Goal: Transaction & Acquisition: Purchase product/service

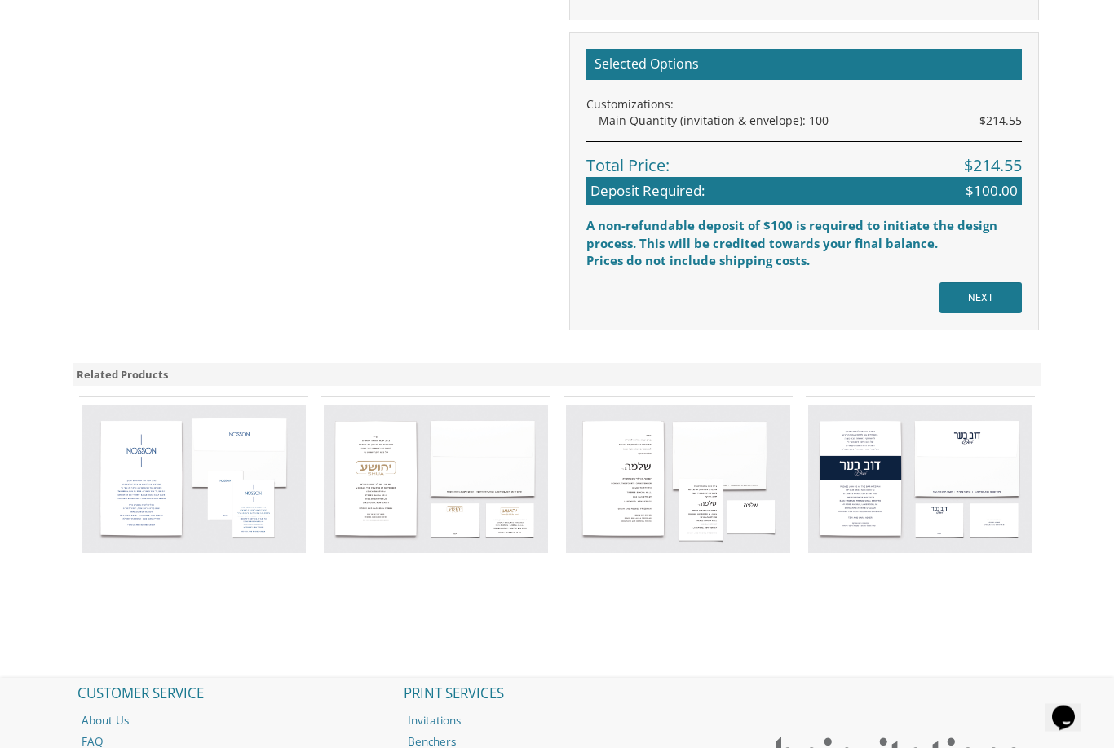
scroll to position [1275, 0]
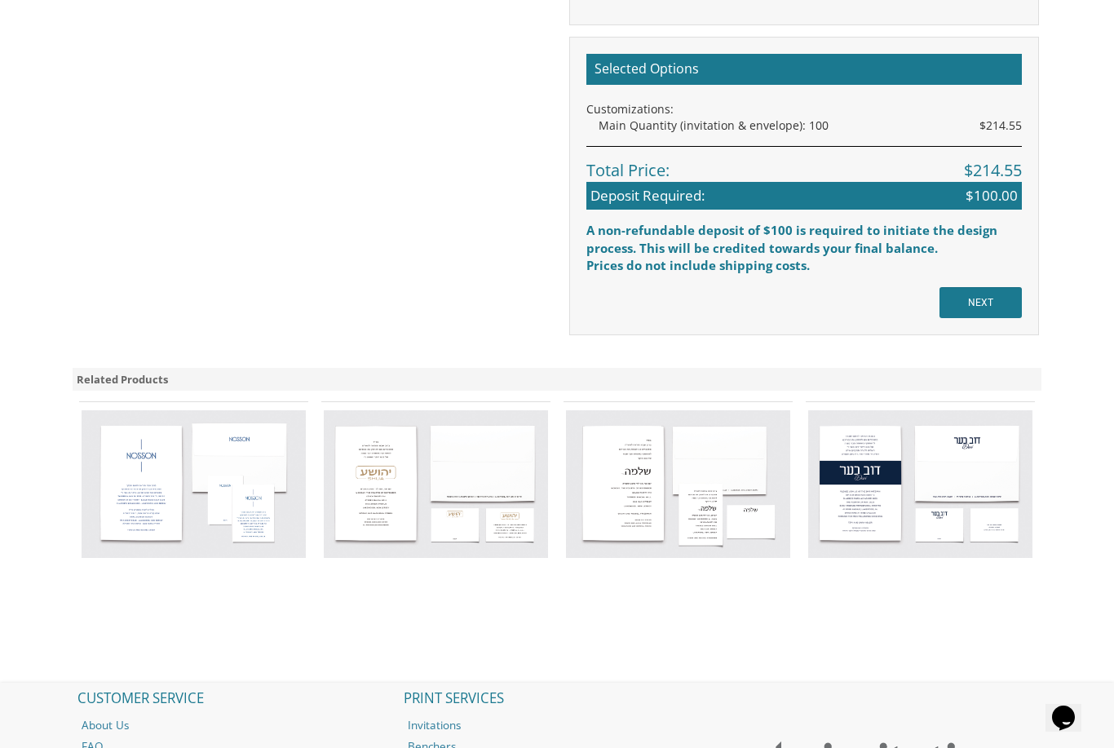
click at [365, 501] on img at bounding box center [436, 484] width 224 height 148
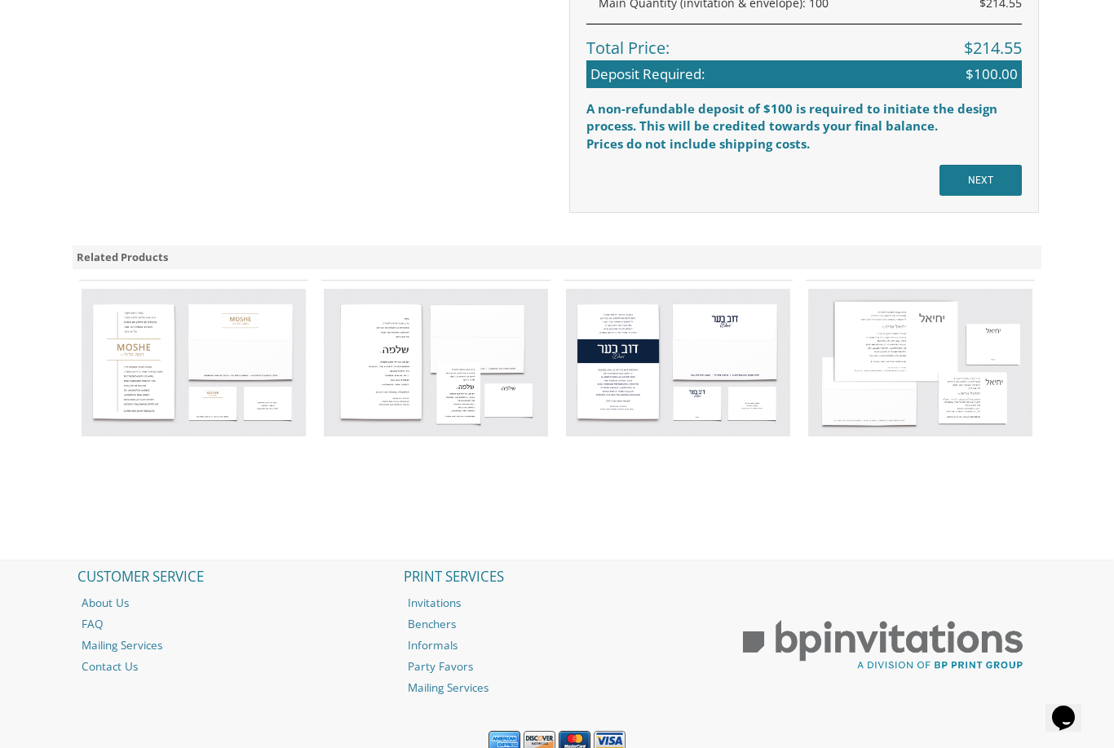
scroll to position [1285, 0]
click at [867, 333] on img at bounding box center [920, 364] width 224 height 148
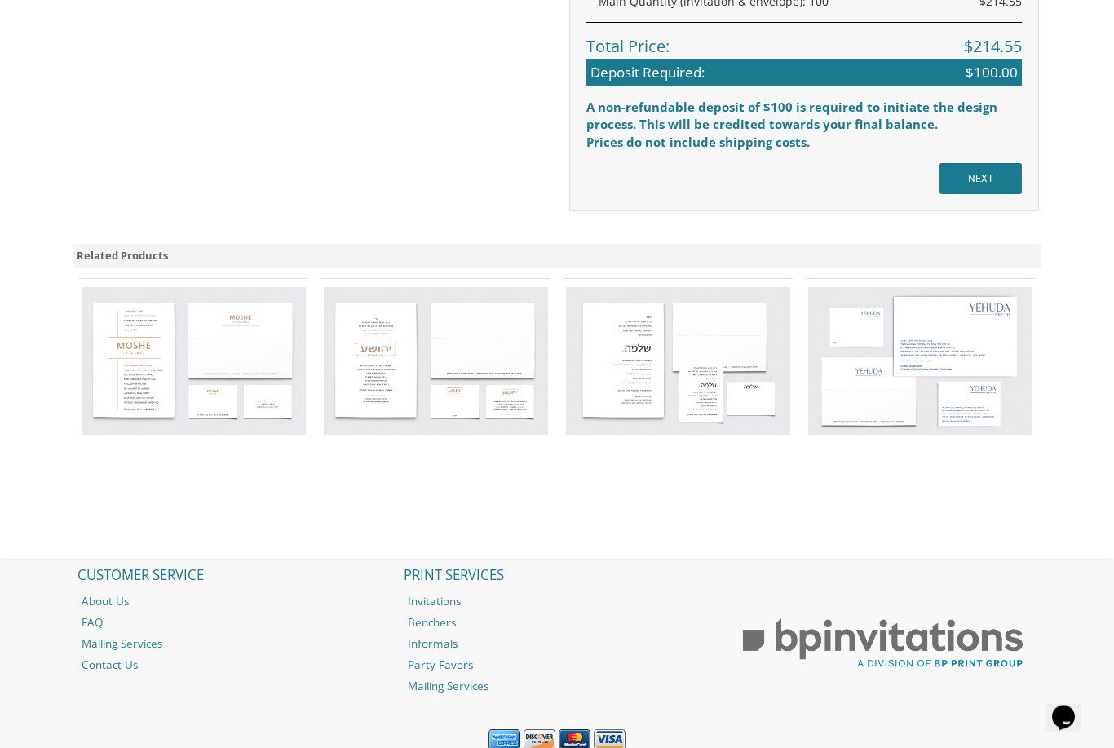
scroll to position [1289, 0]
click at [112, 374] on img at bounding box center [194, 360] width 224 height 148
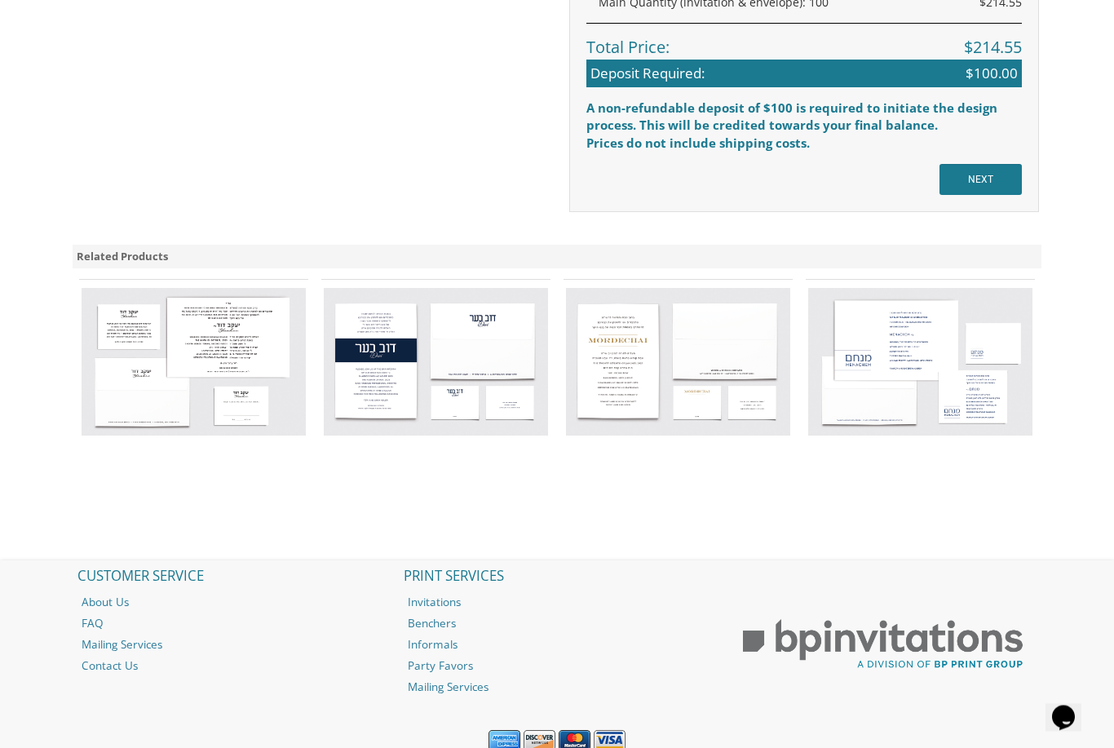
scroll to position [1289, 0]
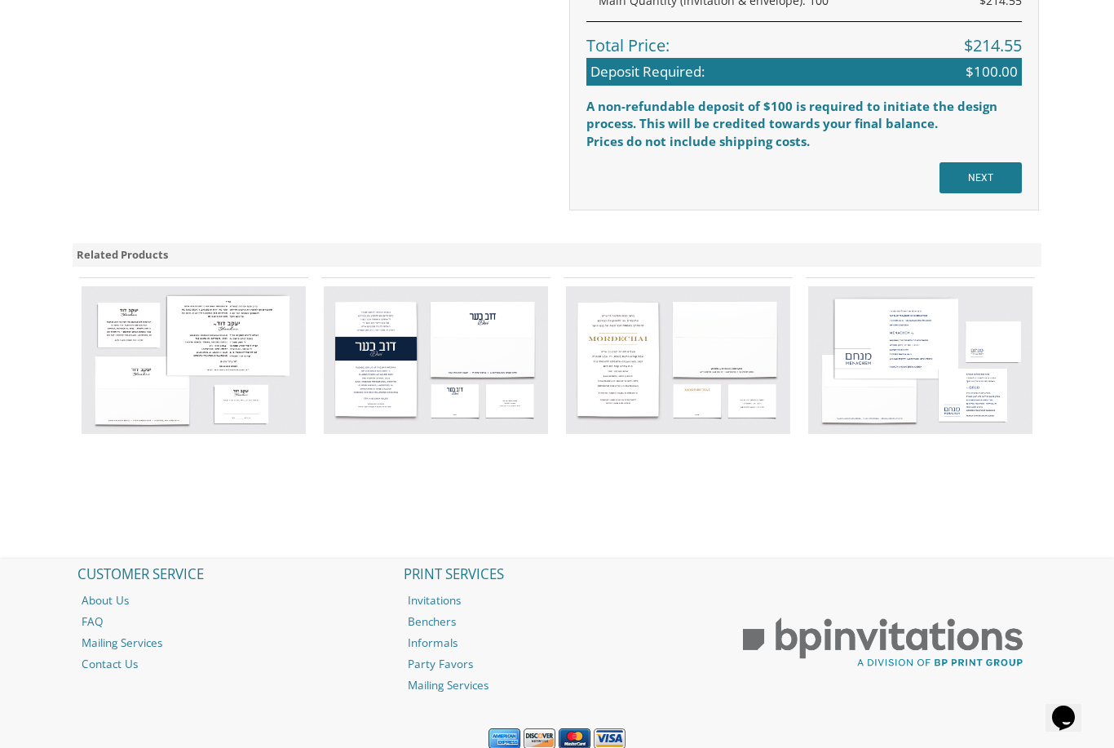
click at [593, 368] on img at bounding box center [678, 360] width 224 height 148
click at [602, 320] on img at bounding box center [678, 360] width 224 height 148
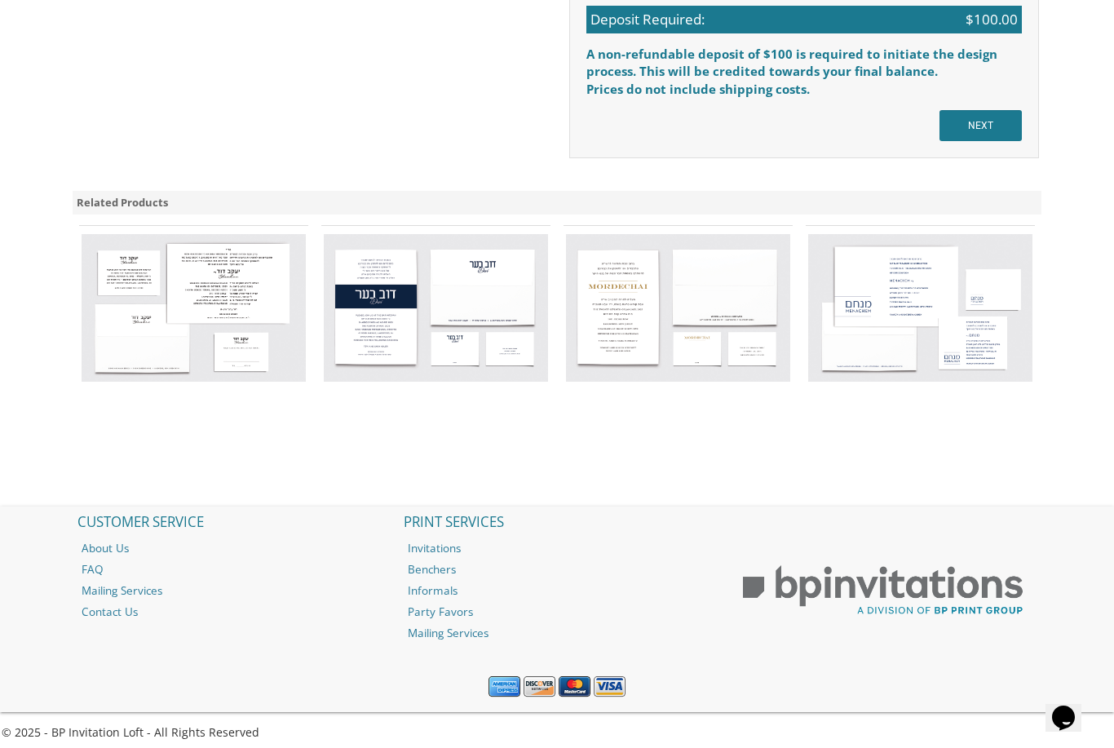
click at [578, 334] on img at bounding box center [678, 308] width 224 height 148
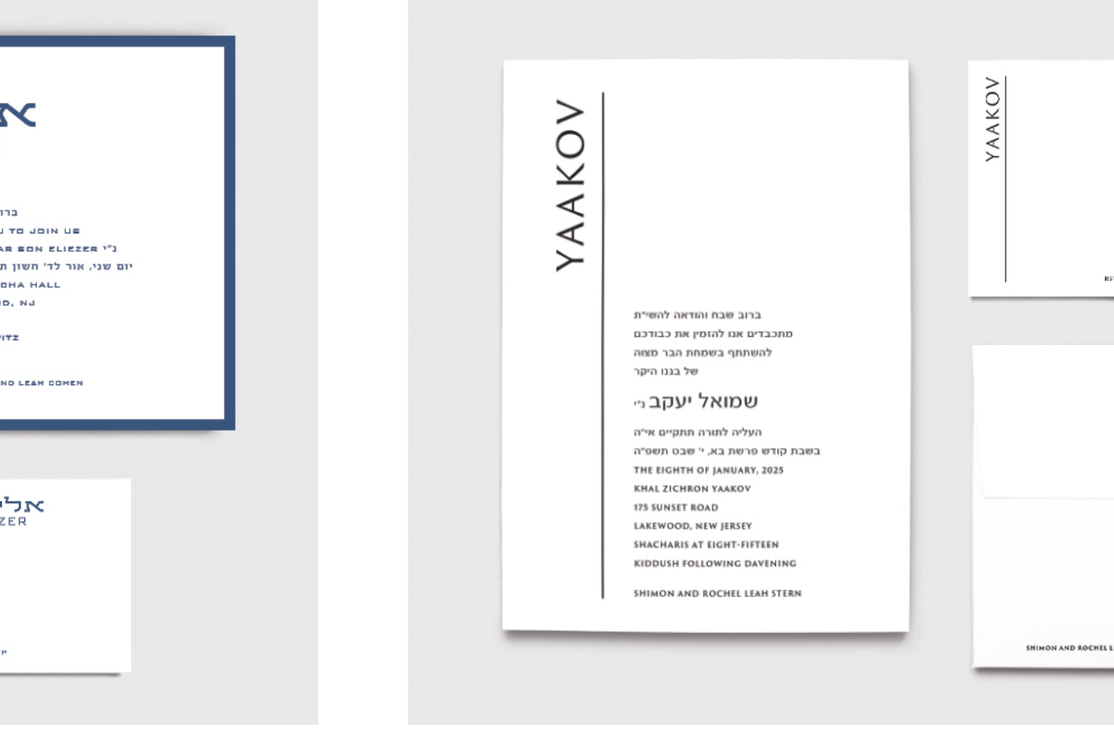
scroll to position [1143, 0]
